Goal: Transaction & Acquisition: Purchase product/service

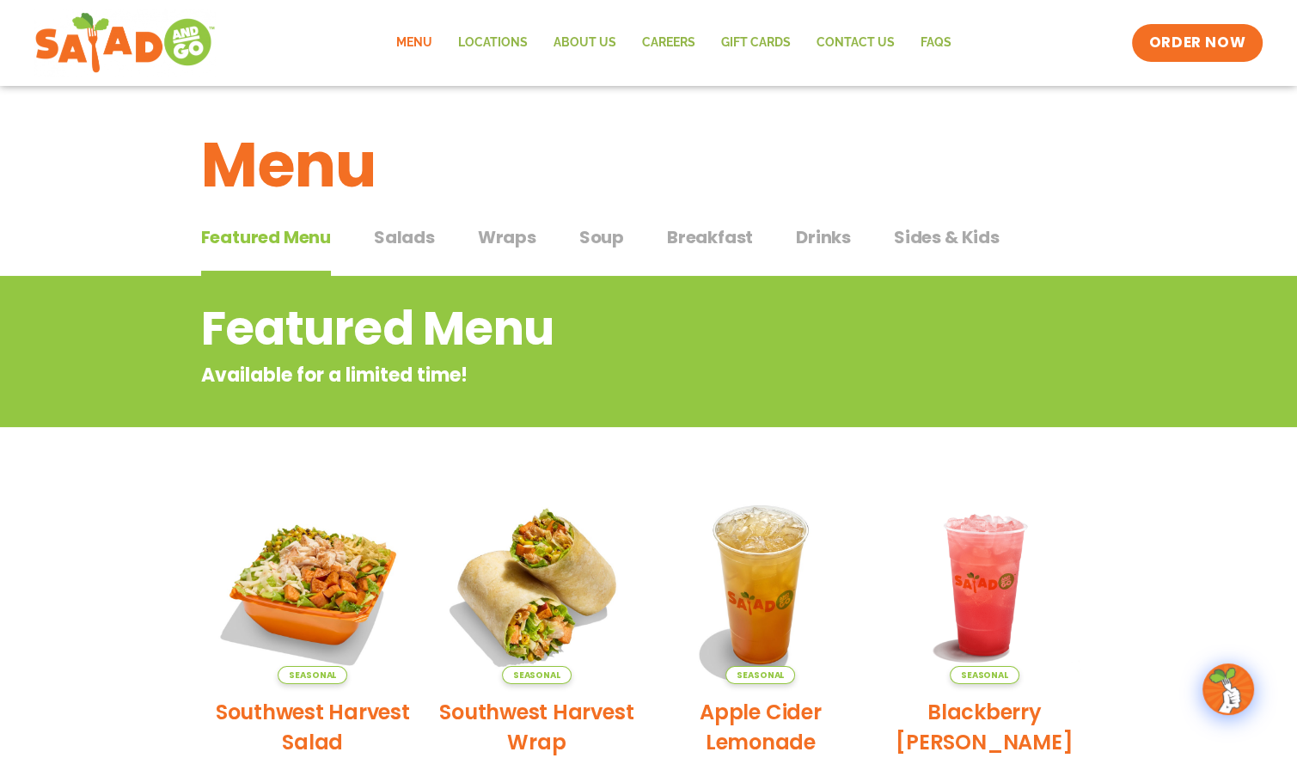
click at [408, 234] on span "Salads" at bounding box center [404, 237] width 61 height 26
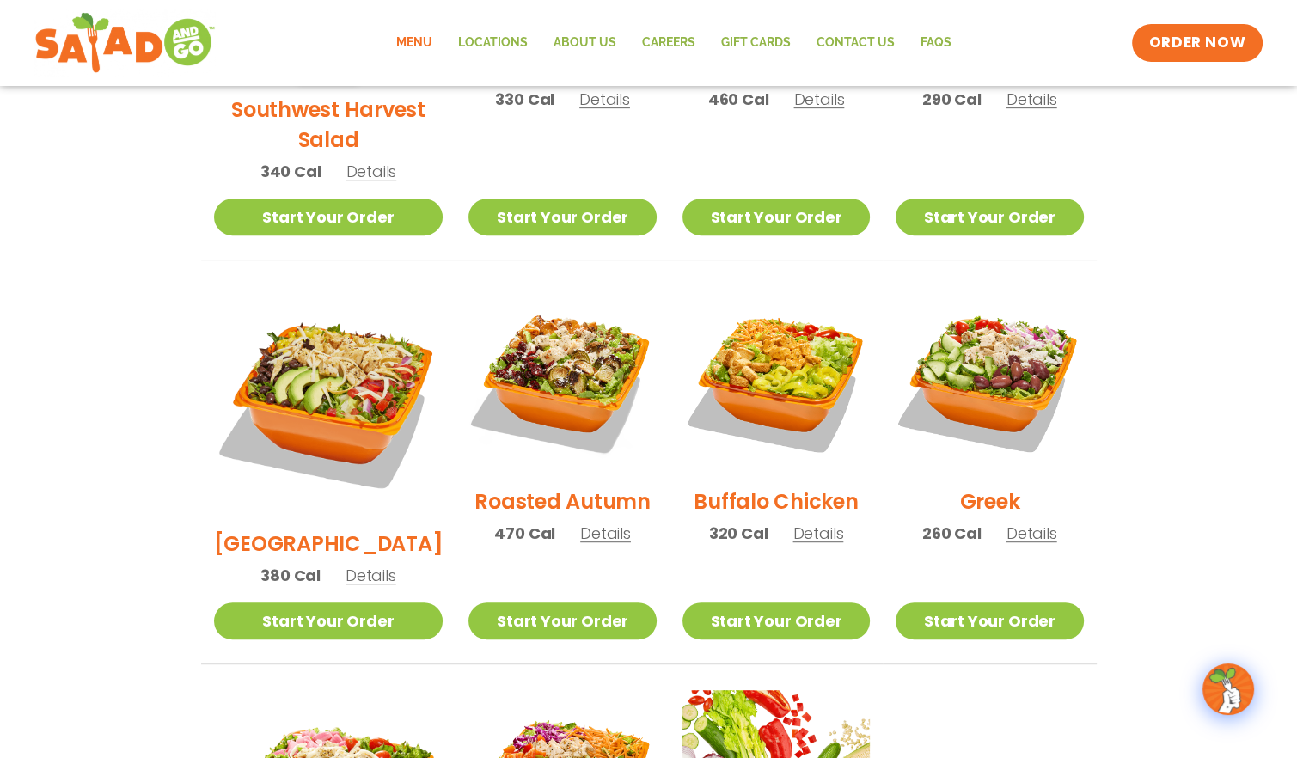
scroll to position [601, 0]
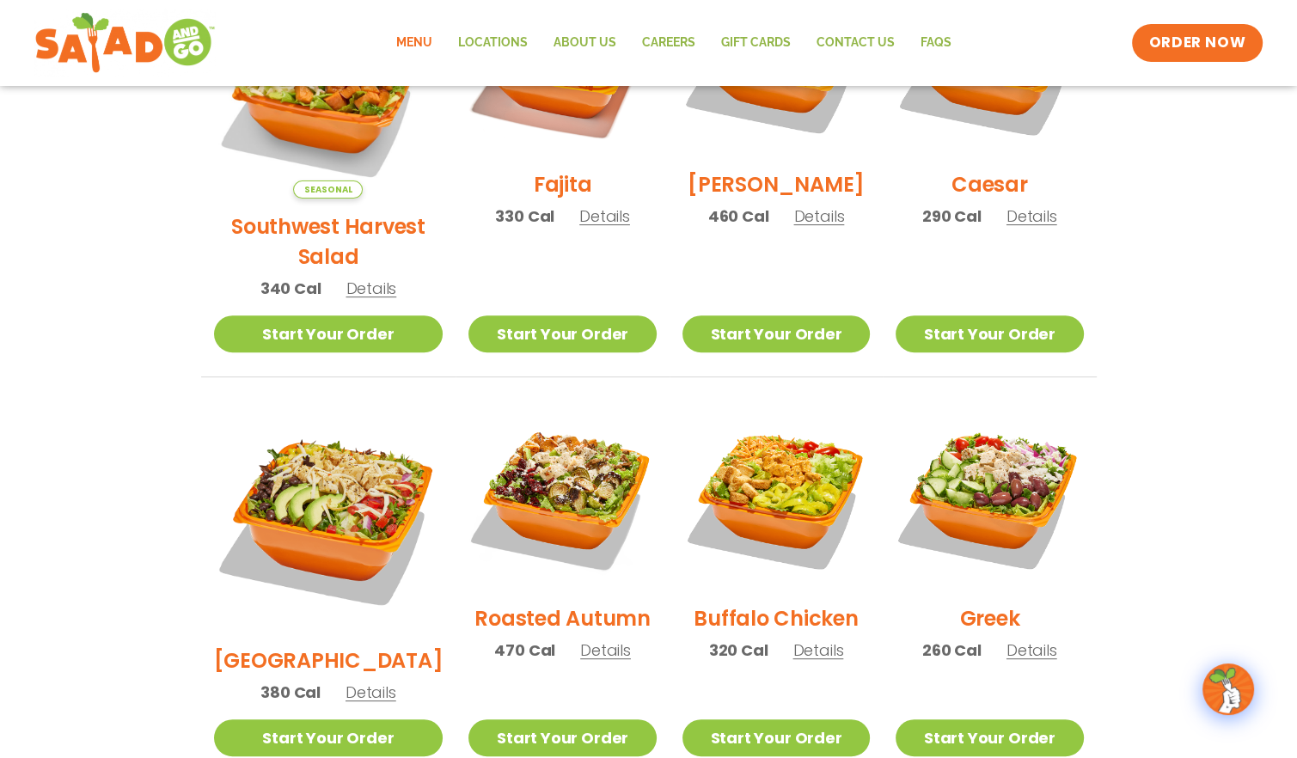
click at [420, 40] on link "Menu" at bounding box center [414, 43] width 62 height 40
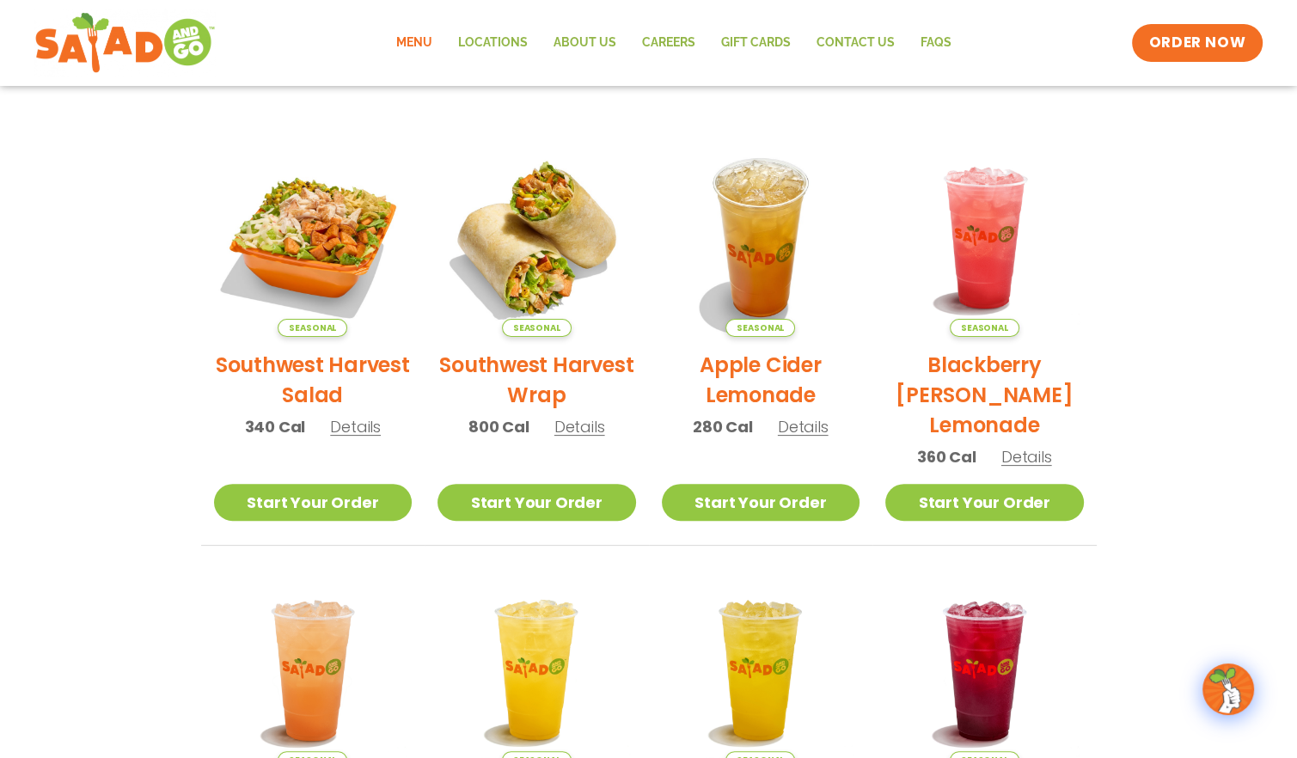
scroll to position [343, 0]
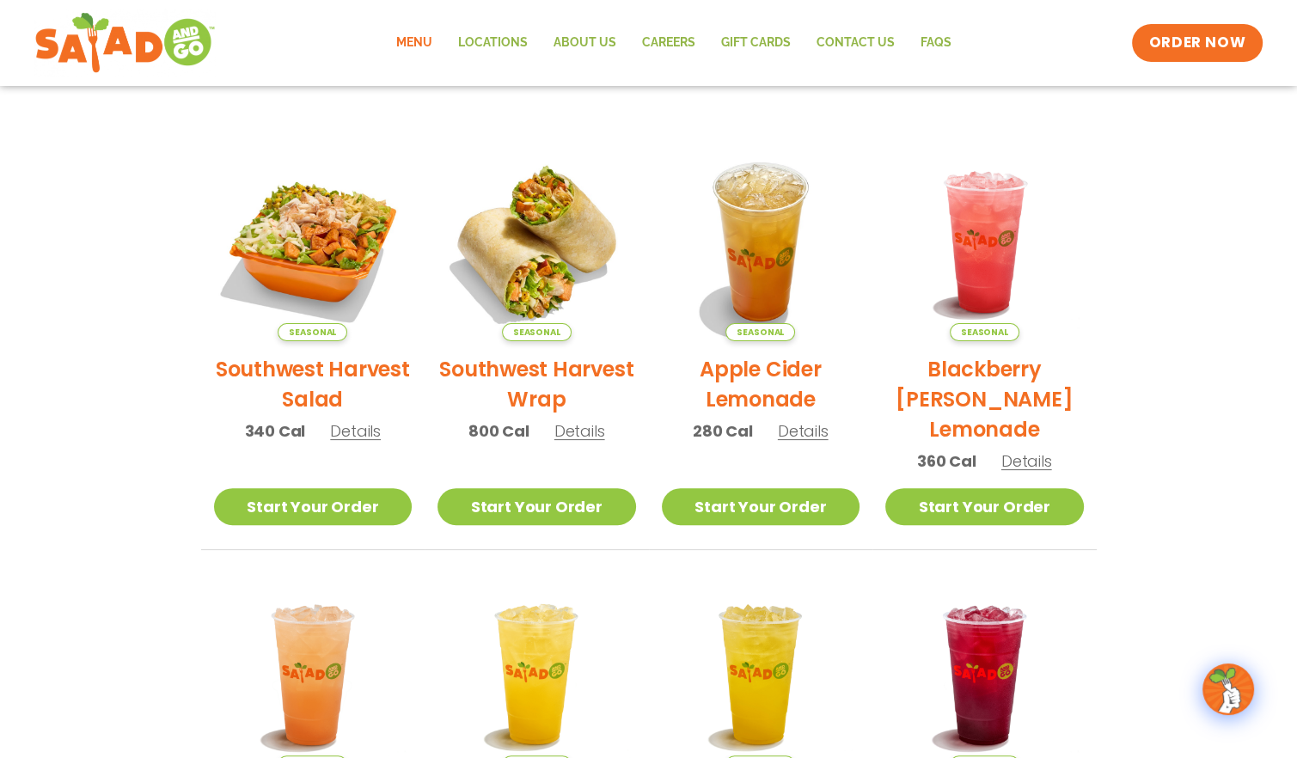
click at [416, 39] on link "Menu" at bounding box center [414, 43] width 62 height 40
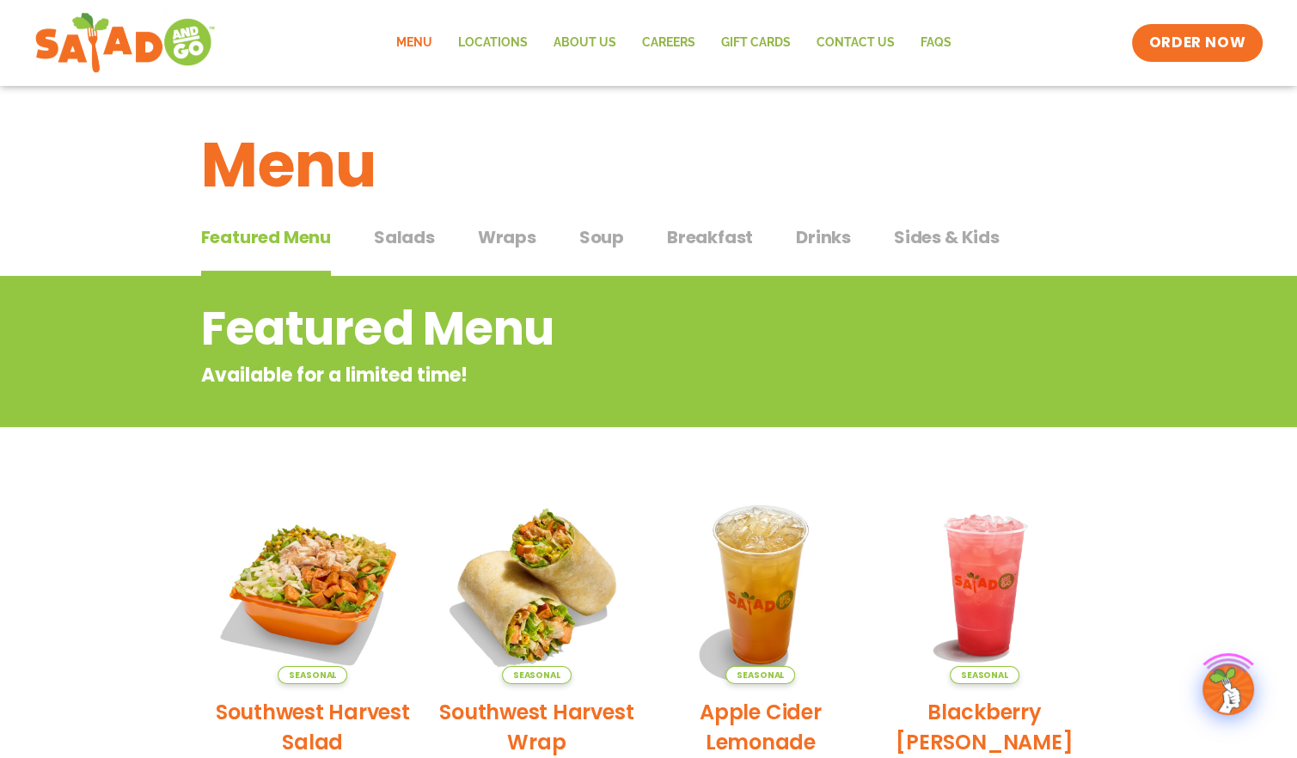
click at [399, 231] on span "Salads" at bounding box center [404, 237] width 61 height 26
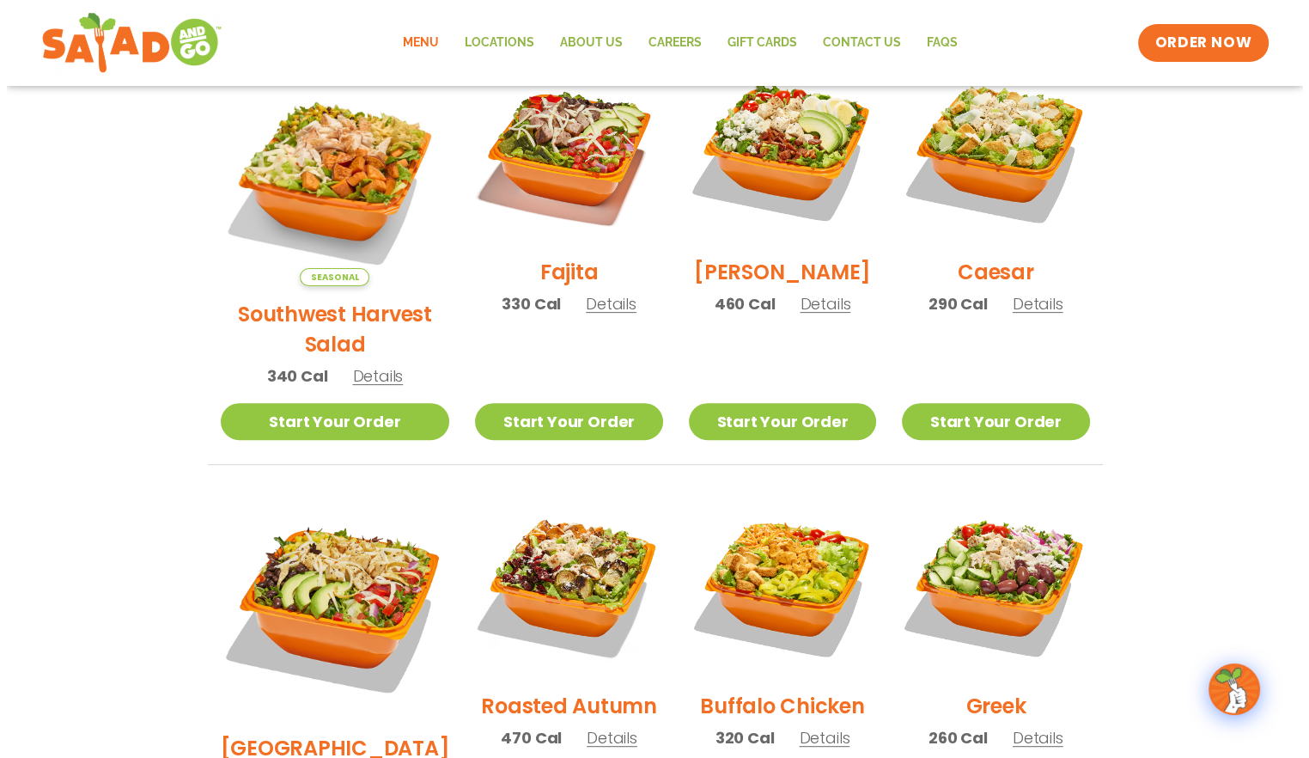
scroll to position [498, 0]
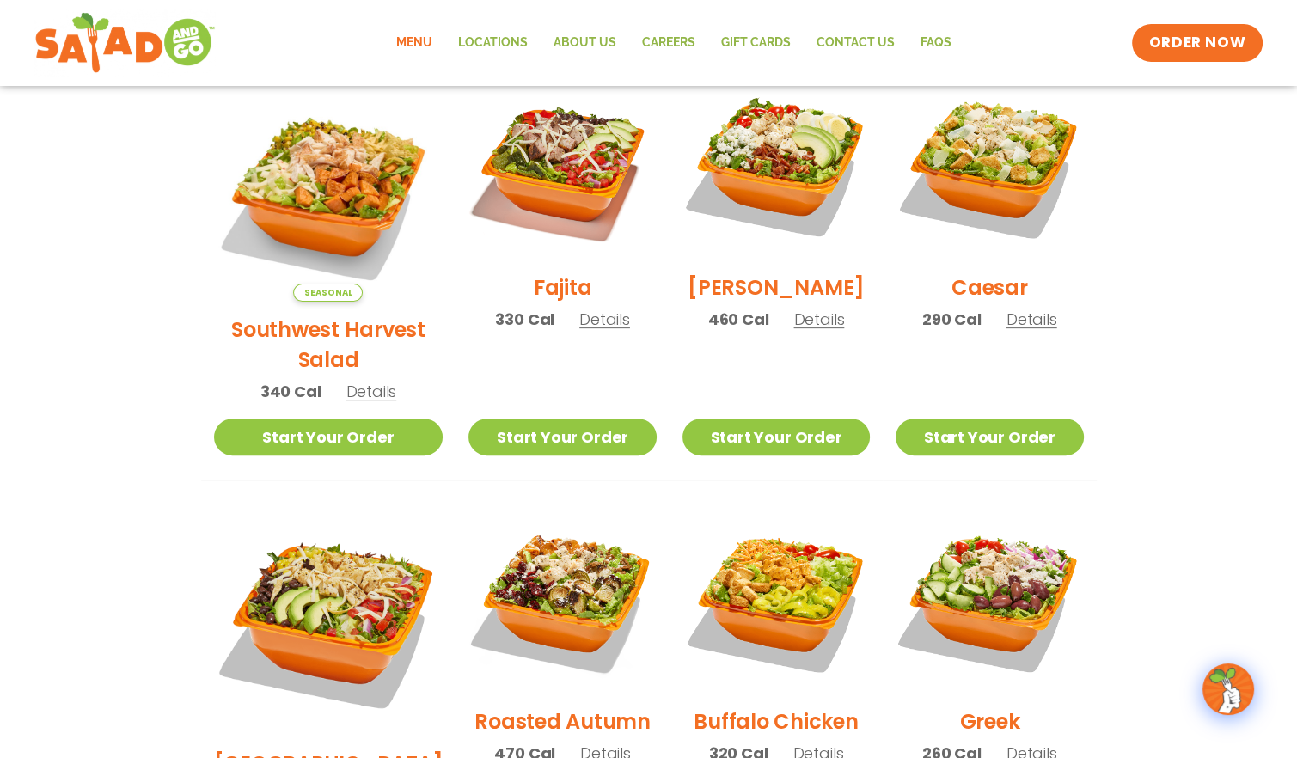
click at [341, 748] on h2 "[GEOGRAPHIC_DATA]" at bounding box center [328, 763] width 229 height 30
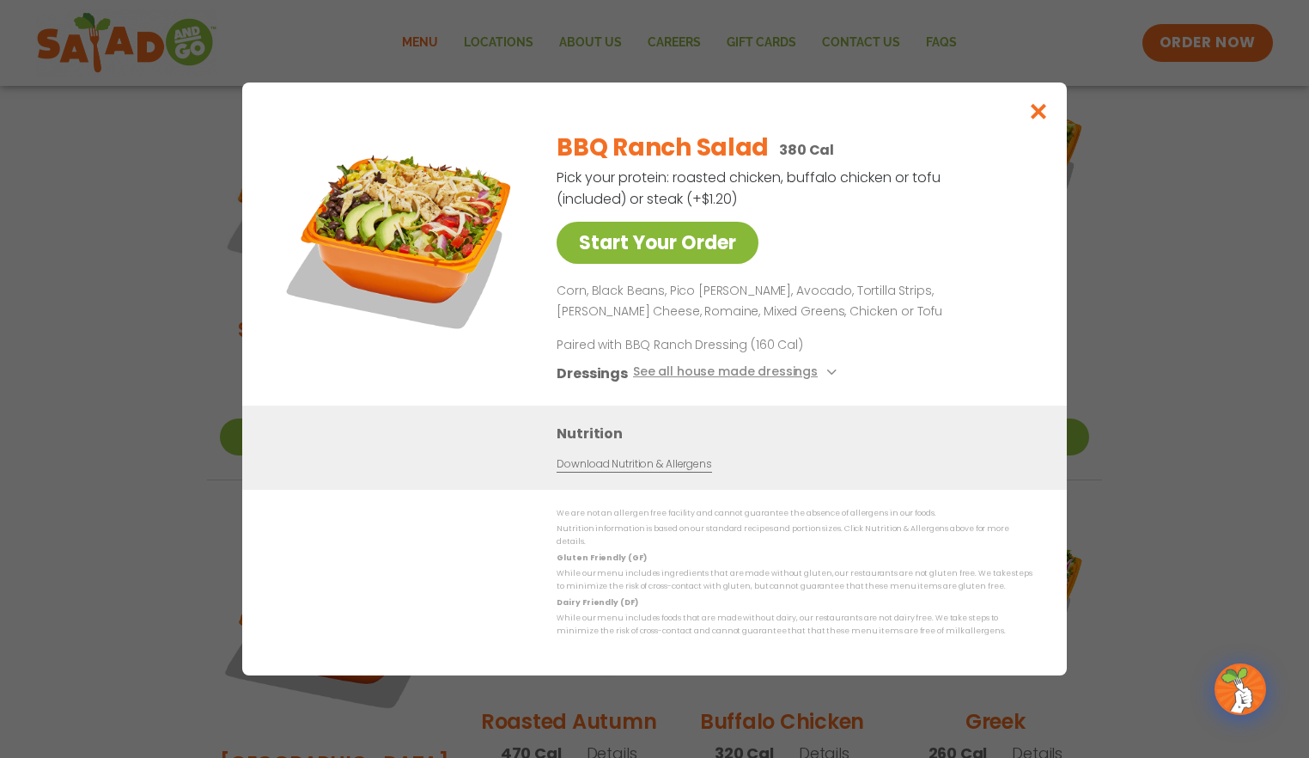
click at [681, 253] on link "Start Your Order" at bounding box center [658, 243] width 202 height 42
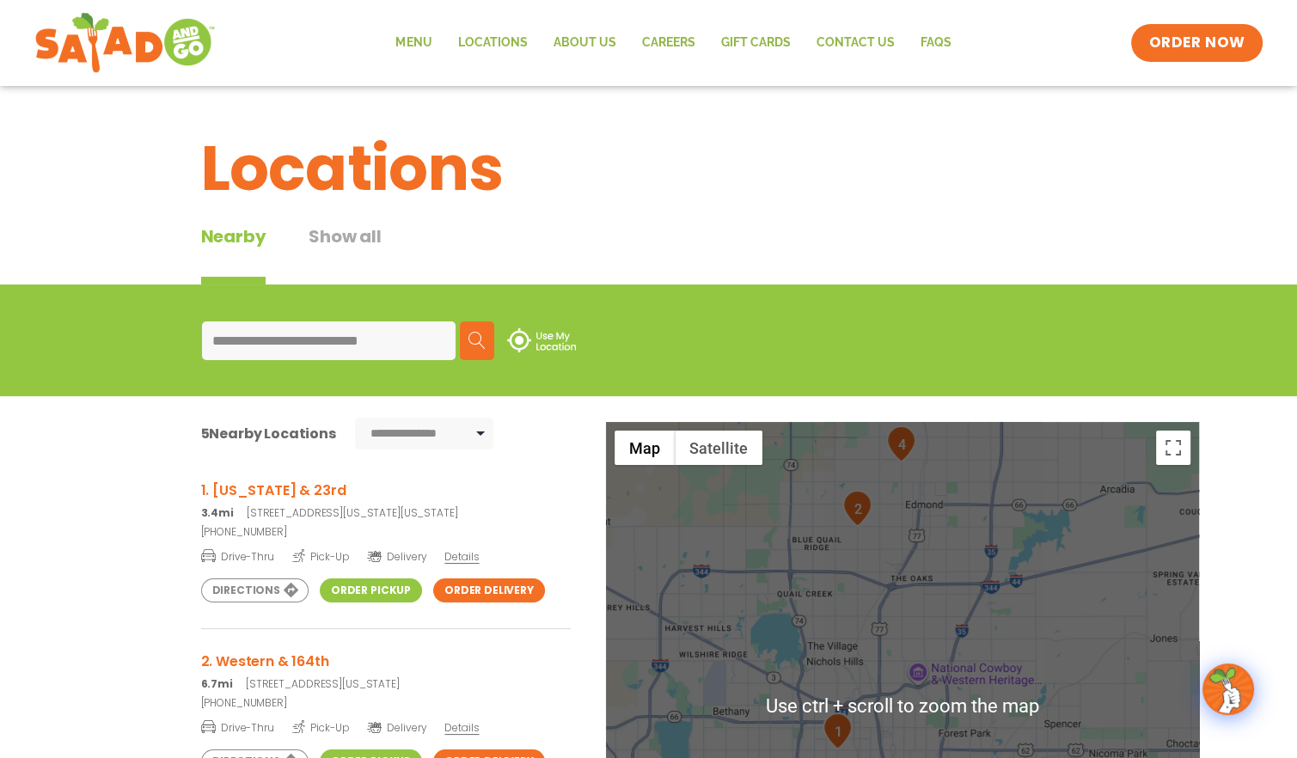
click at [1059, 637] on div at bounding box center [902, 706] width 593 height 569
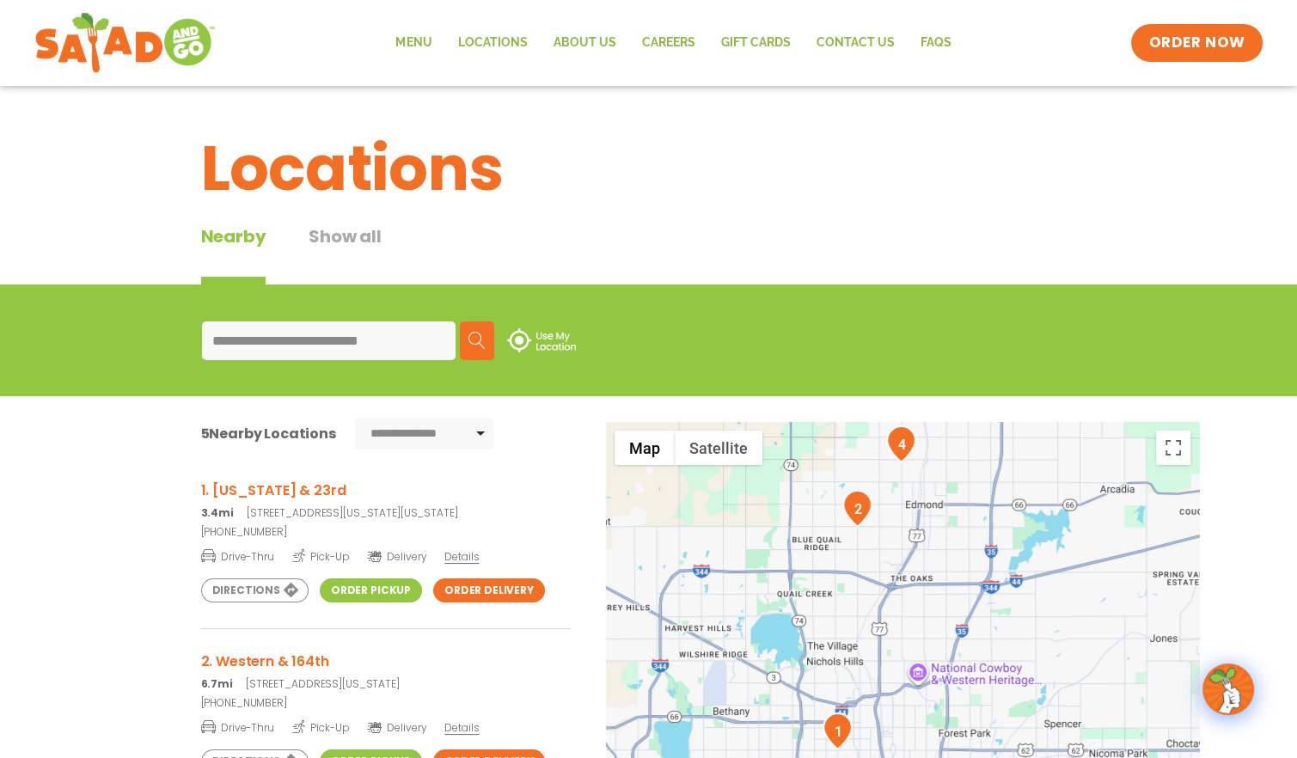
click at [825, 640] on div at bounding box center [902, 706] width 593 height 569
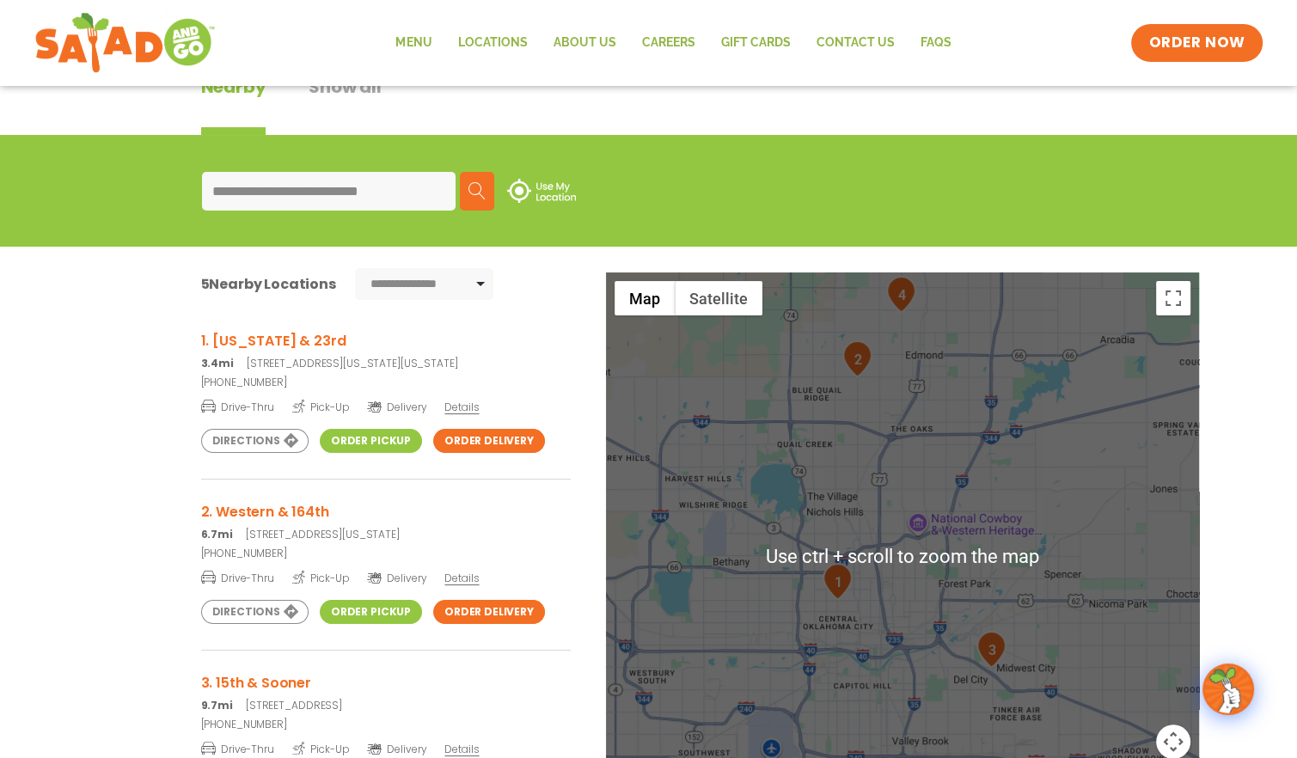
scroll to position [172, 0]
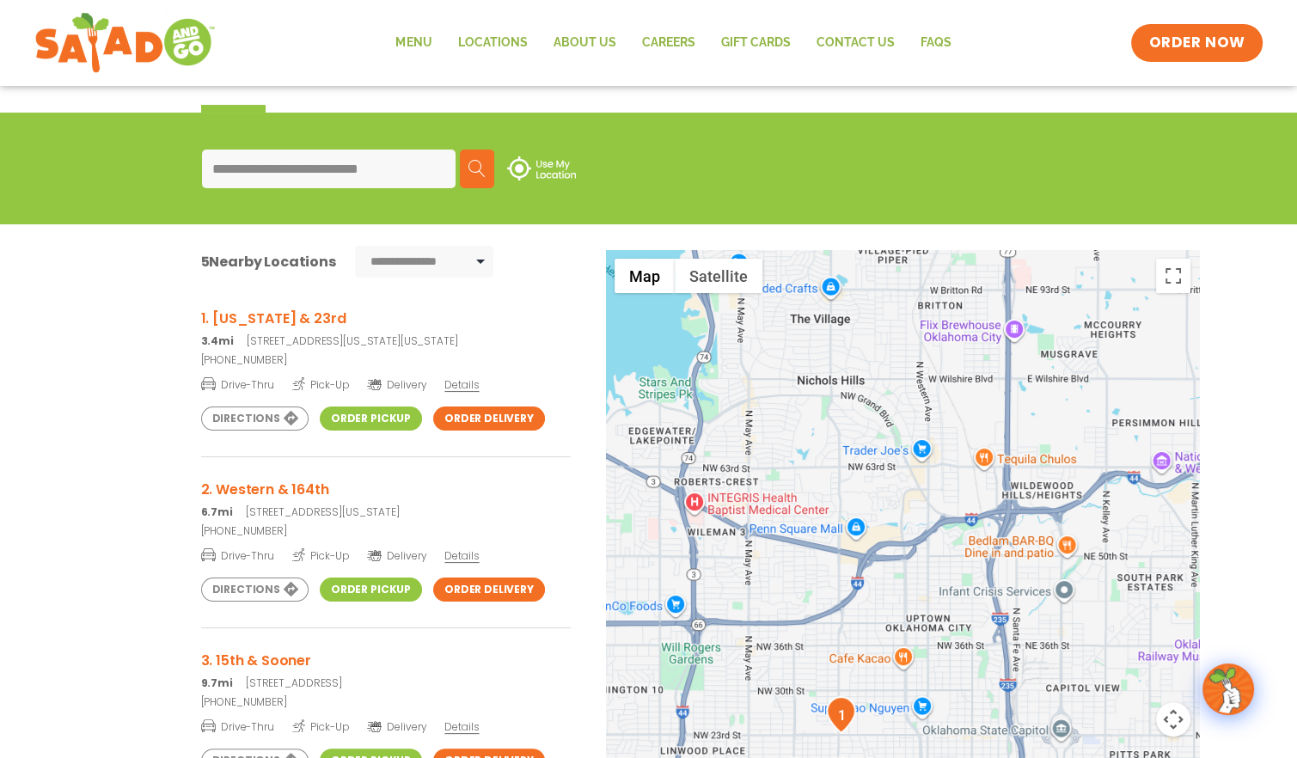
drag, startPoint x: 887, startPoint y: 550, endPoint x: 952, endPoint y: 764, distance: 223.7
click at [952, 757] on html "**********" at bounding box center [648, 479] width 1297 height 1303
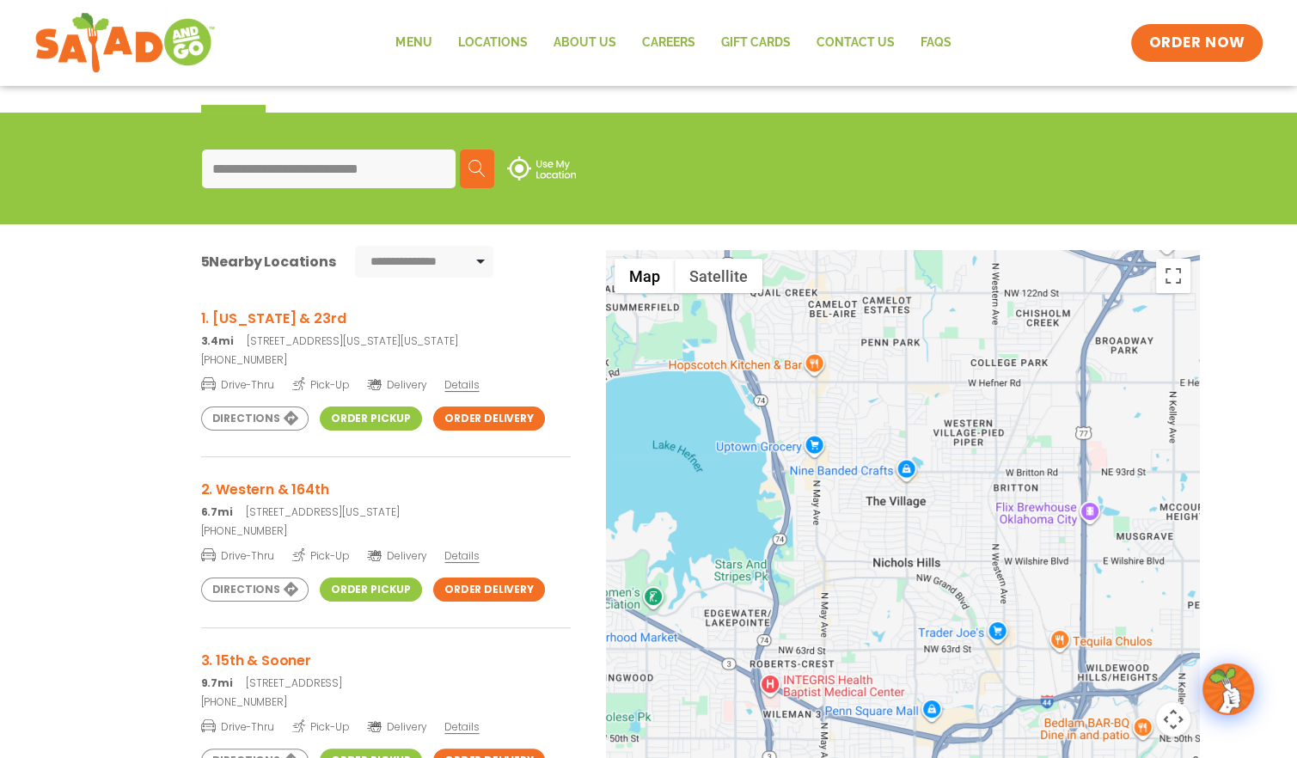
drag, startPoint x: 962, startPoint y: 534, endPoint x: 1031, endPoint y: 716, distance: 194.7
click at [1031, 716] on div at bounding box center [902, 534] width 593 height 569
click at [309, 165] on input "**********" at bounding box center [328, 169] width 253 height 39
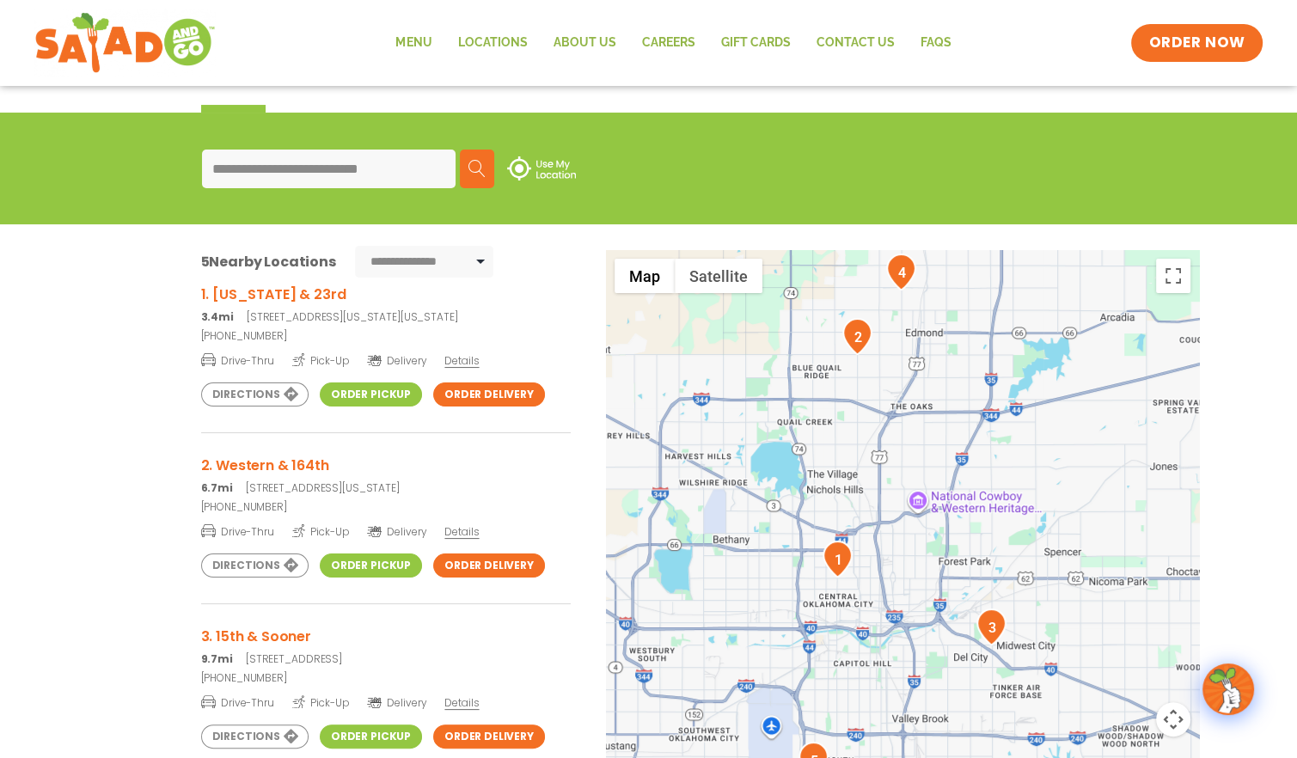
scroll to position [26, 0]
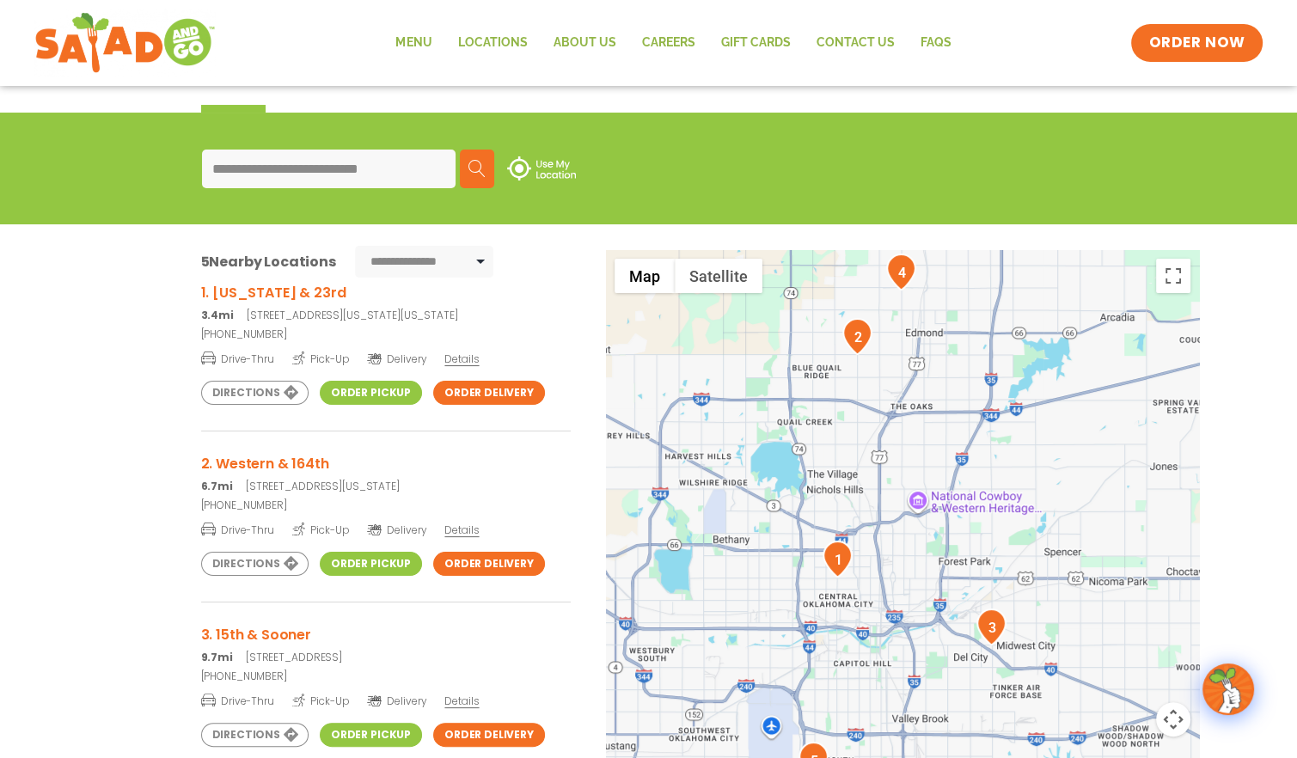
click at [1115, 489] on div at bounding box center [902, 534] width 593 height 569
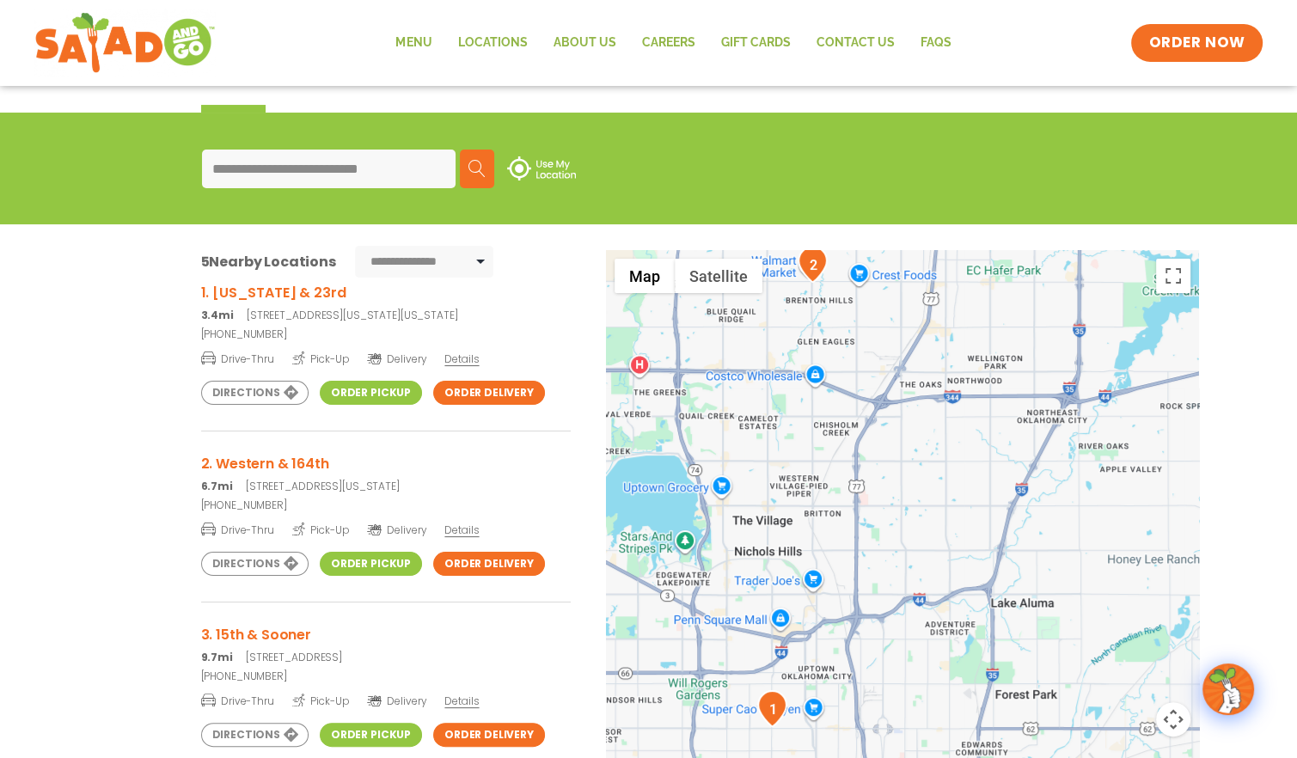
drag, startPoint x: 804, startPoint y: 461, endPoint x: 961, endPoint y: 530, distance: 171.6
click at [961, 530] on div at bounding box center [902, 534] width 593 height 569
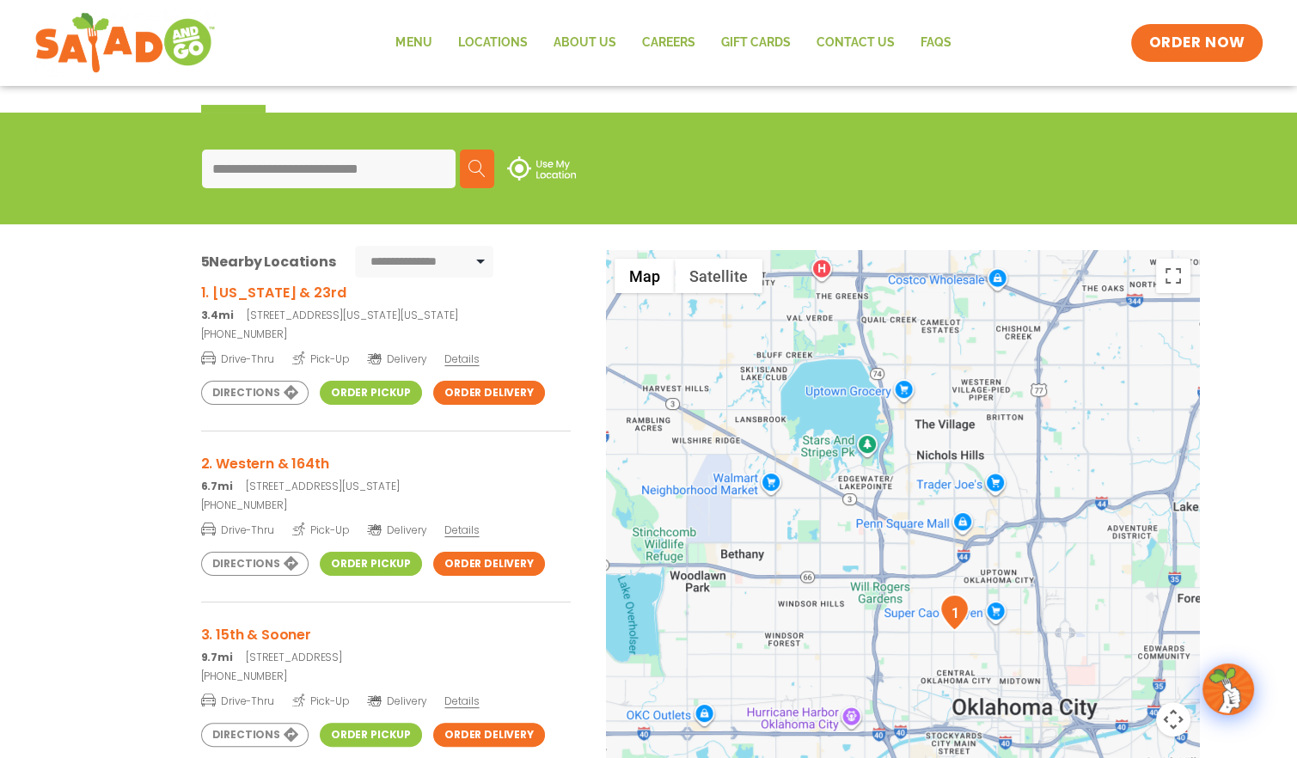
drag, startPoint x: 828, startPoint y: 504, endPoint x: 1007, endPoint y: 407, distance: 203.4
click at [1007, 407] on div at bounding box center [902, 534] width 593 height 569
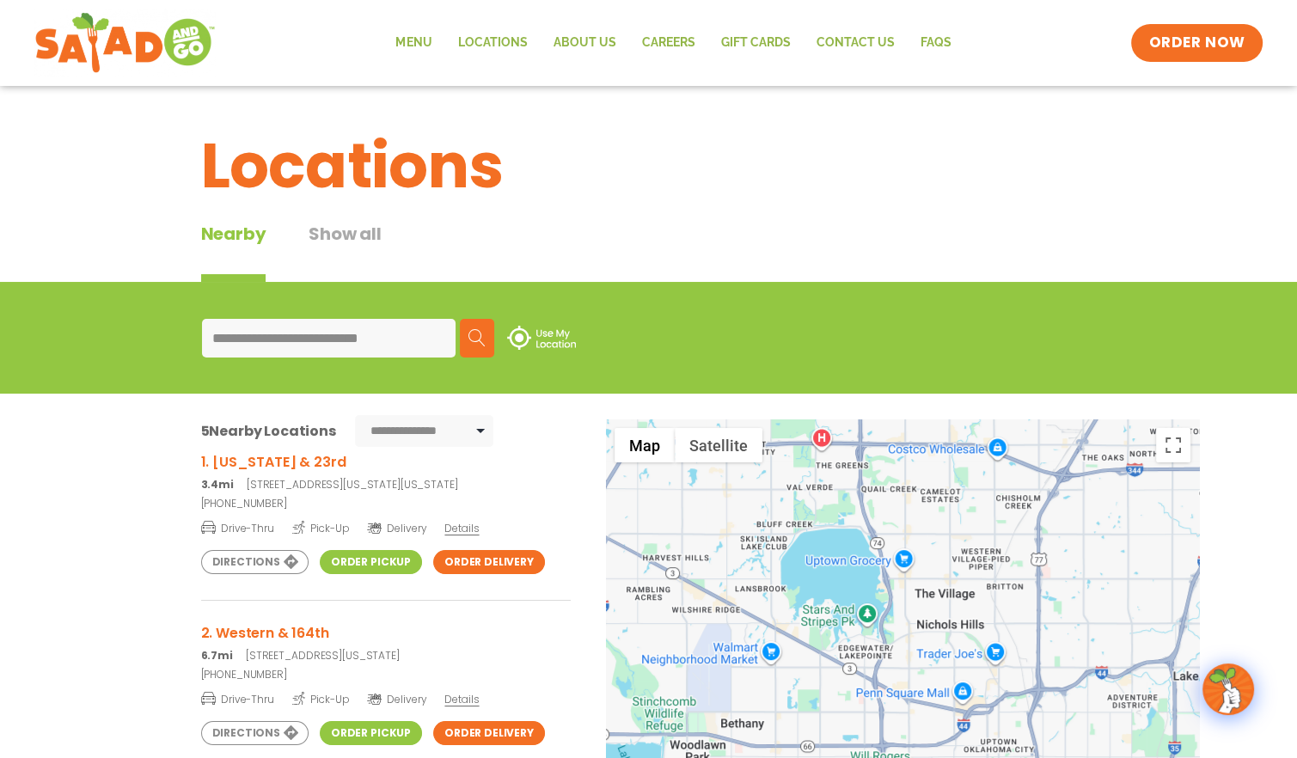
scroll to position [0, 0]
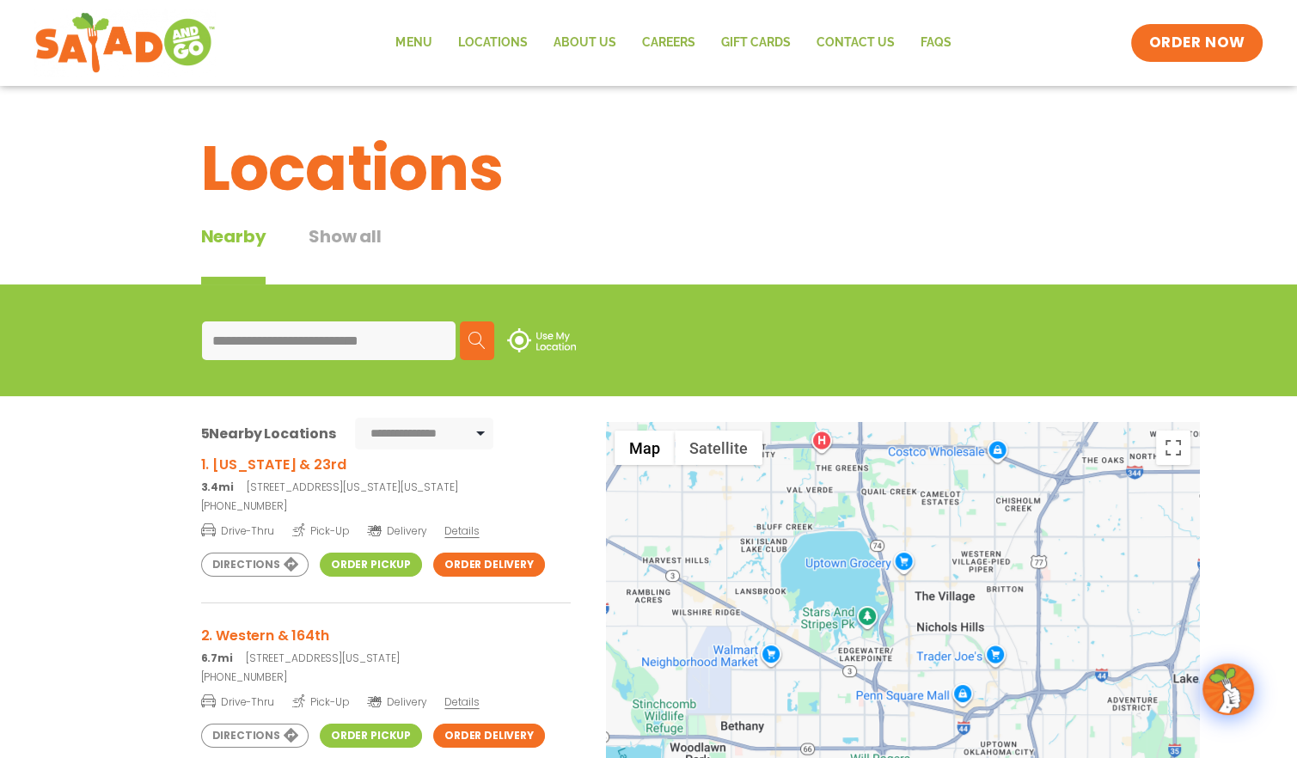
click at [519, 331] on img at bounding box center [541, 340] width 69 height 24
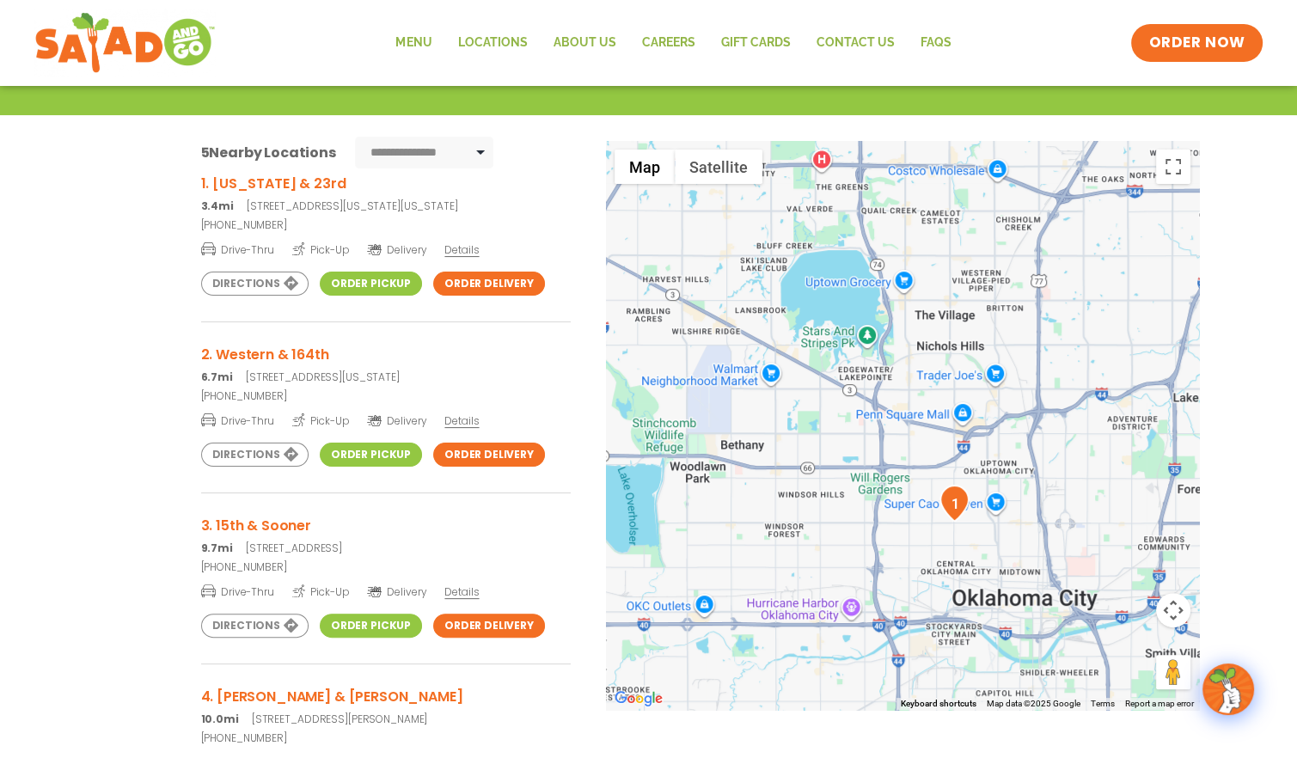
scroll to position [317, 0]
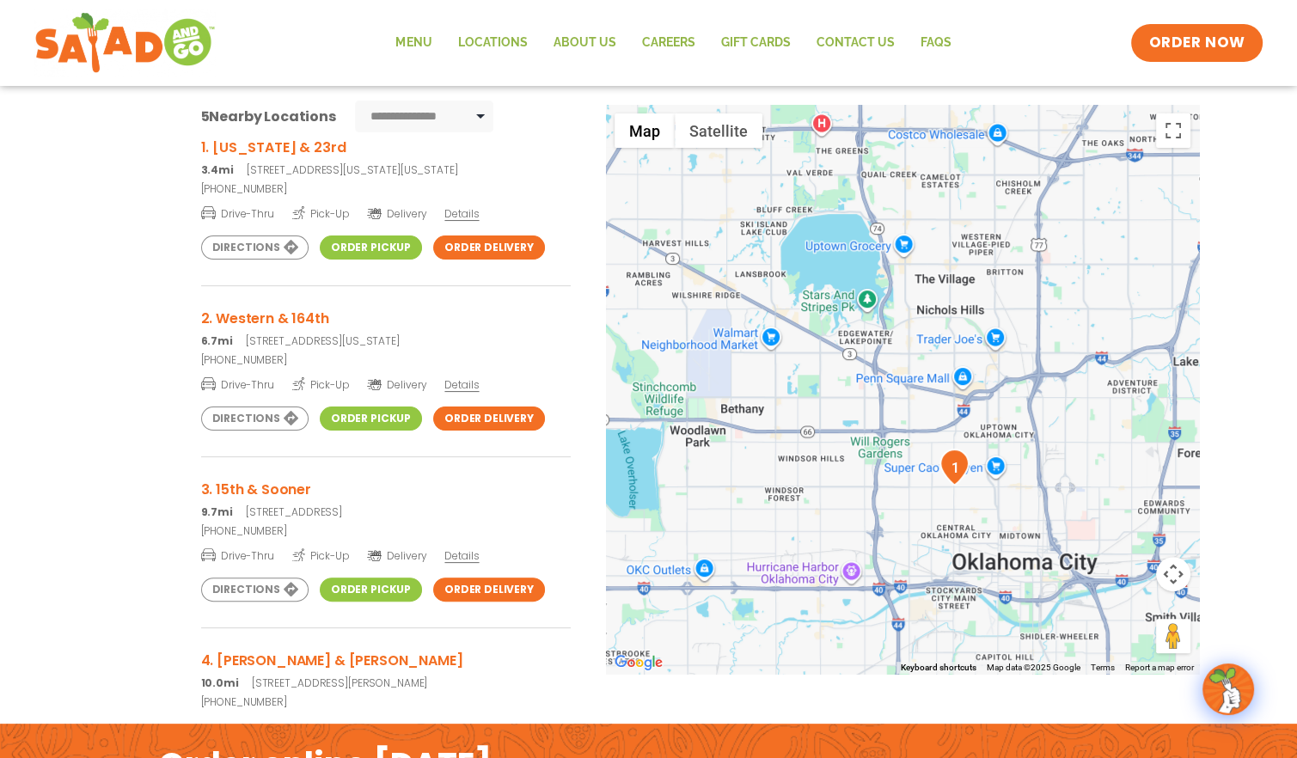
drag, startPoint x: 103, startPoint y: 306, endPoint x: 117, endPoint y: 366, distance: 61.7
click at [117, 366] on div "← Move left → Move right ↑ Move up ↓ Move down + Zoom in - Zoom out Home Jump l…" at bounding box center [648, 423] width 1151 height 636
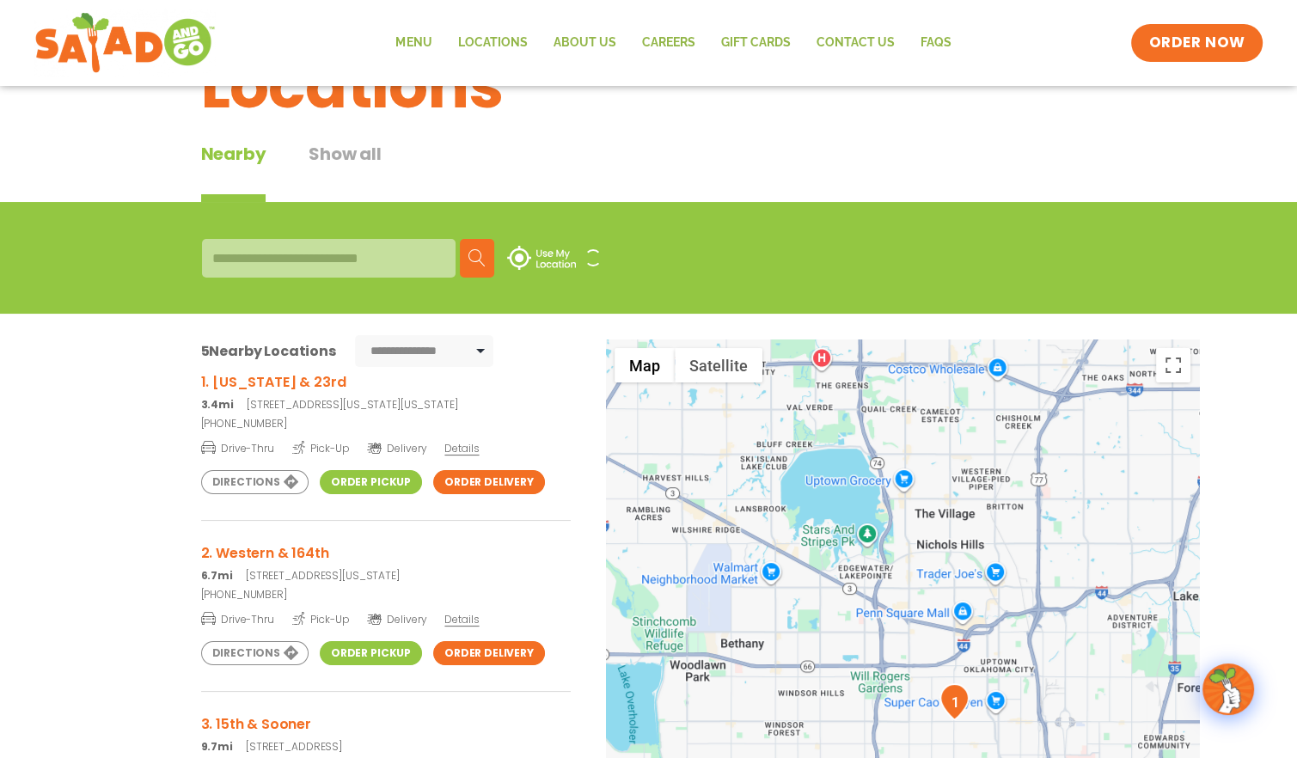
scroll to position [82, 0]
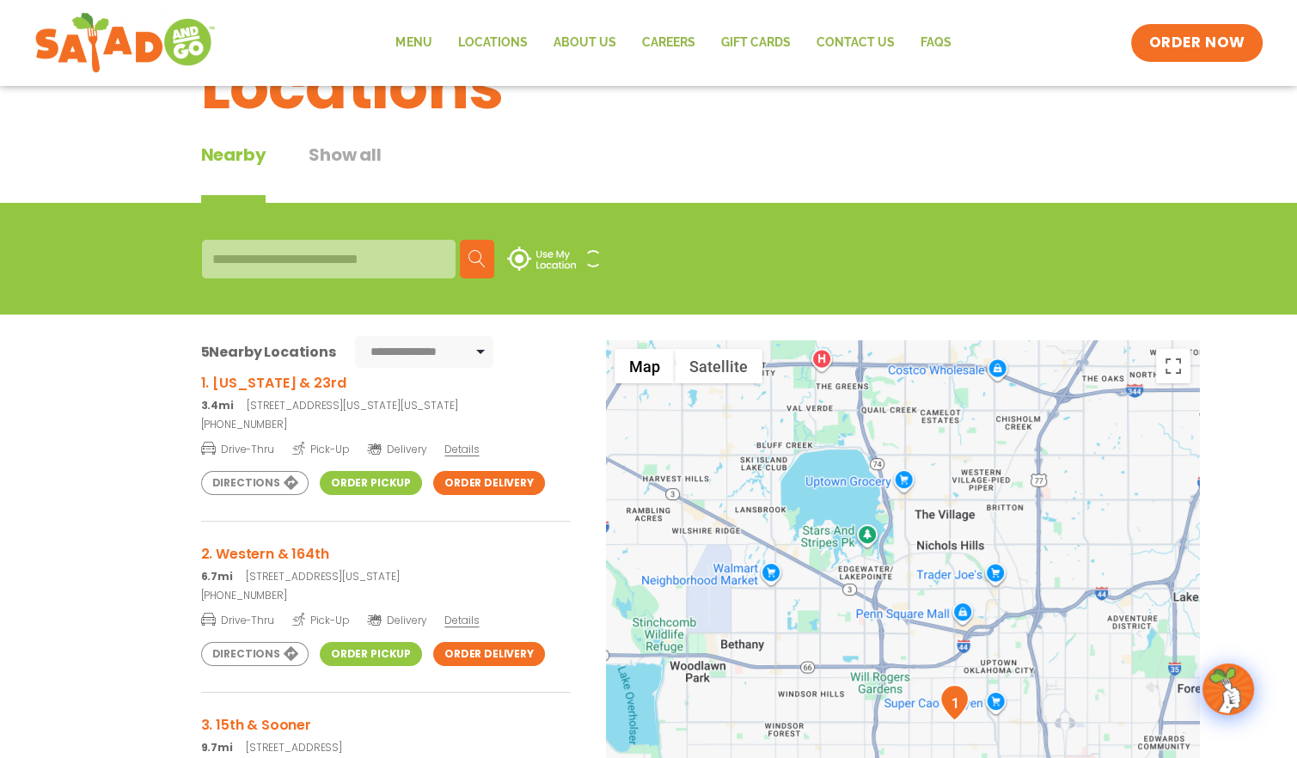
click at [474, 254] on img at bounding box center [476, 258] width 17 height 17
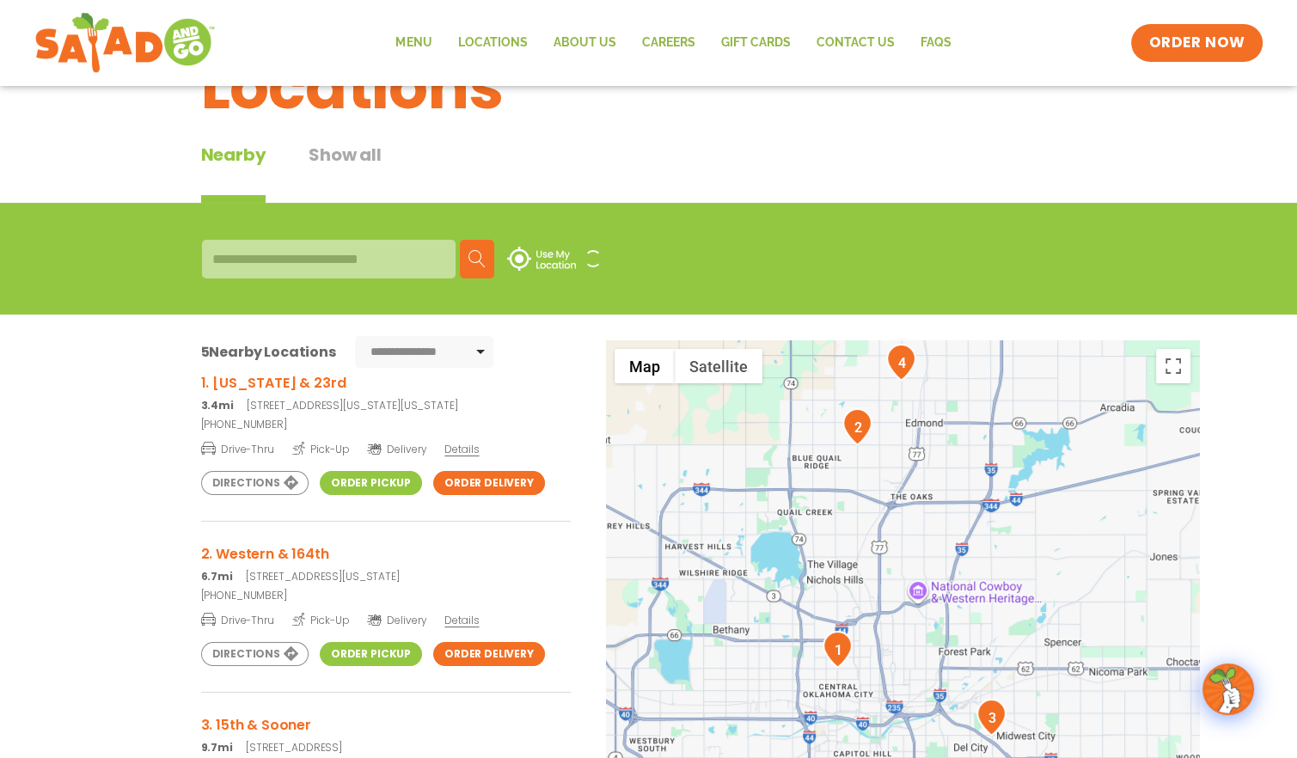
click at [474, 254] on img at bounding box center [476, 258] width 17 height 17
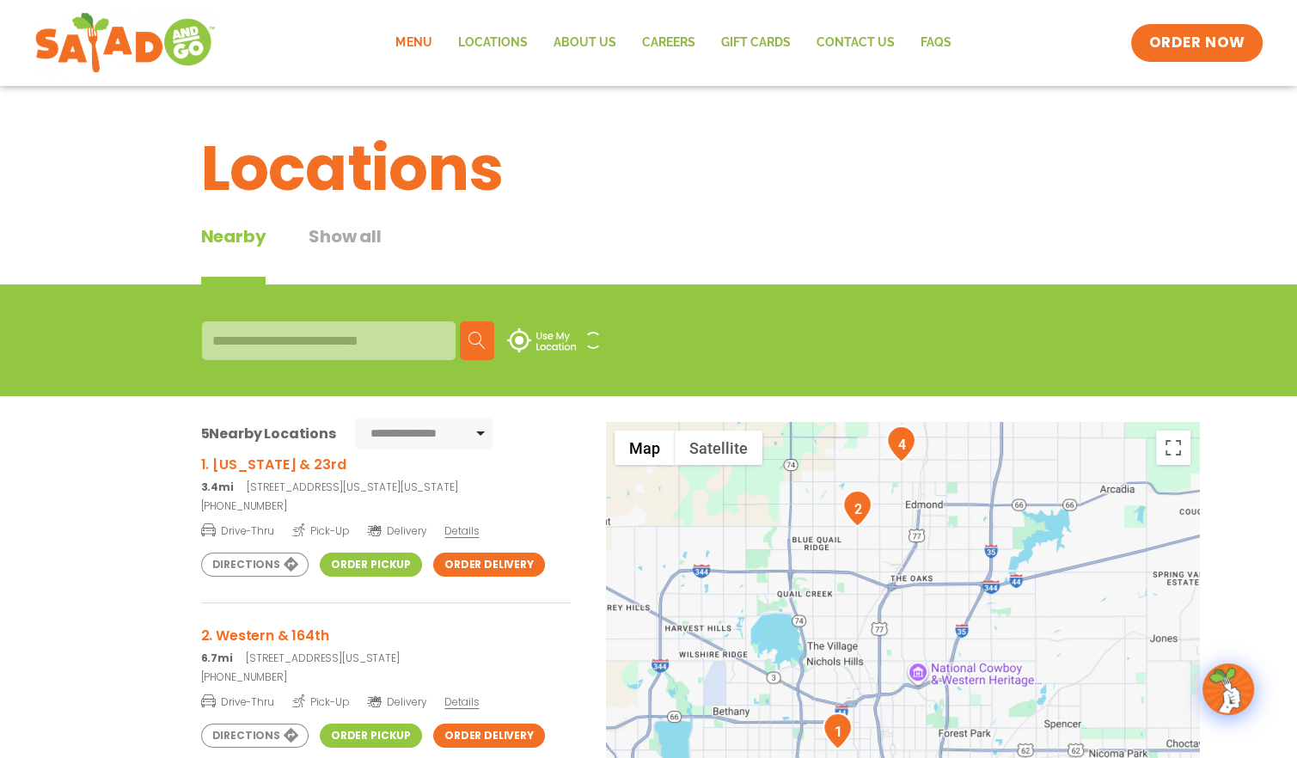
click at [416, 49] on link "Menu" at bounding box center [413, 43] width 62 height 40
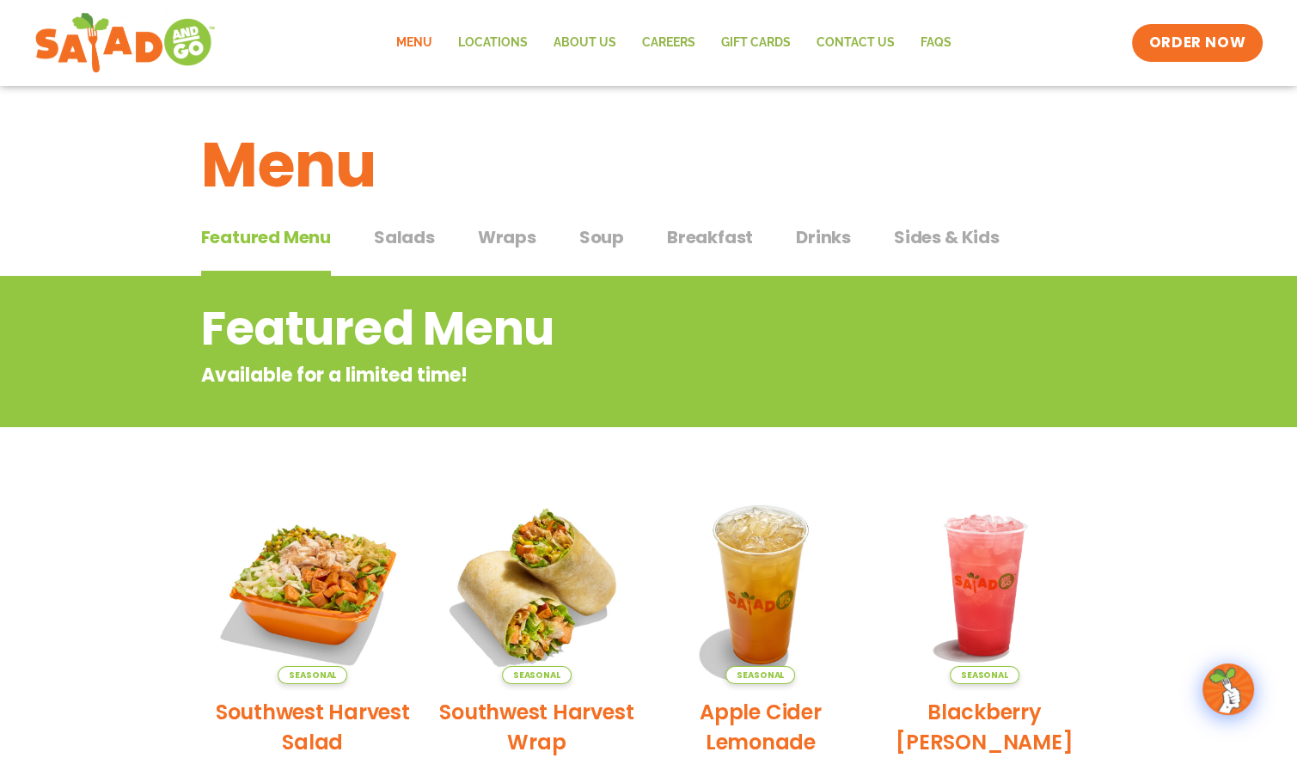
click at [413, 235] on span "Salads" at bounding box center [404, 237] width 61 height 26
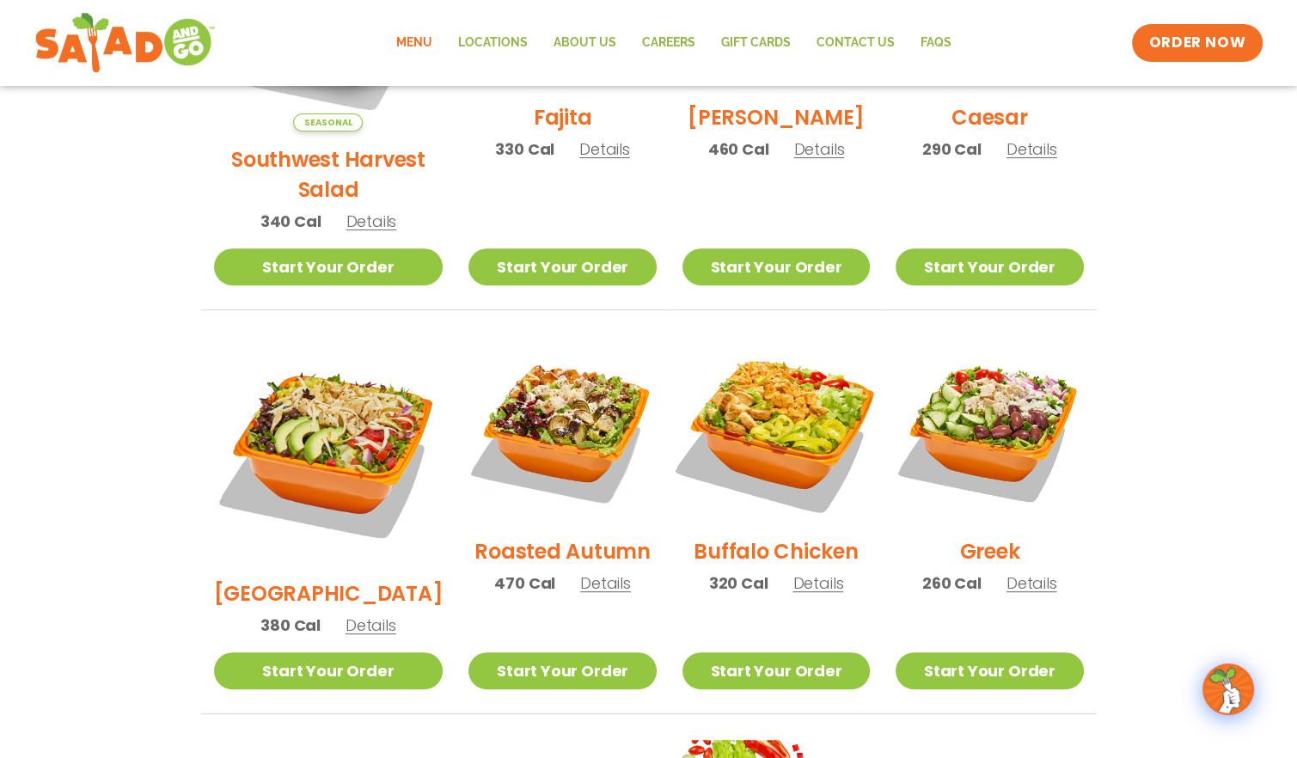
scroll to position [773, 0]
